Goal: Task Accomplishment & Management: Manage account settings

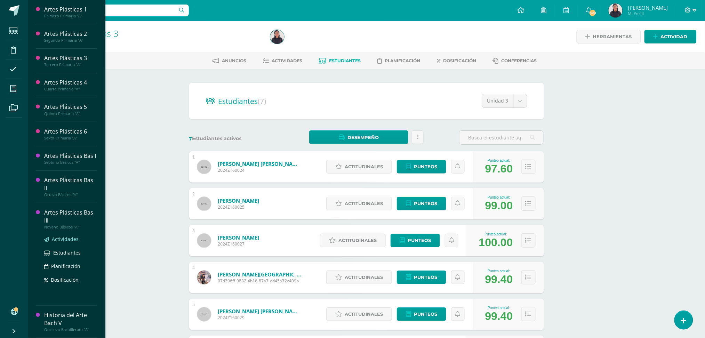
click at [58, 236] on span "Actividades" at bounding box center [65, 239] width 27 height 7
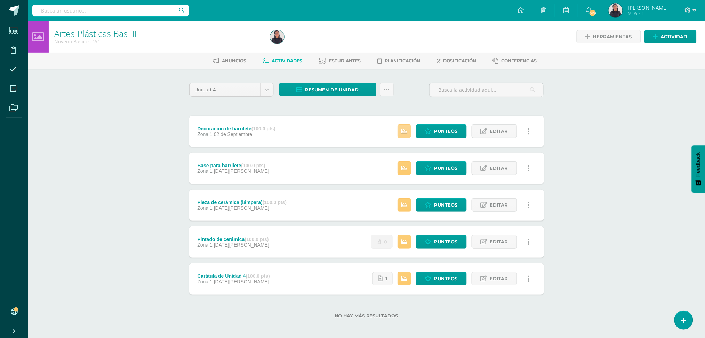
click at [401, 135] on link at bounding box center [404, 131] width 14 height 14
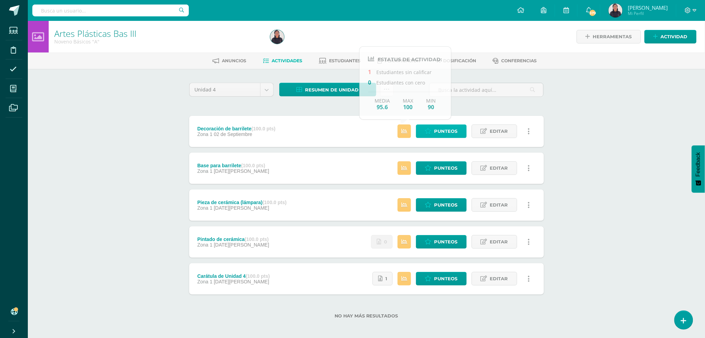
click at [442, 128] on span "Punteos" at bounding box center [445, 131] width 23 height 13
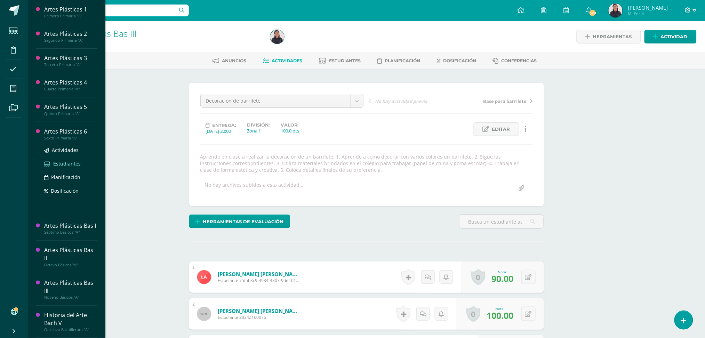
click at [68, 163] on span "Estudiantes" at bounding box center [66, 163] width 27 height 7
